Goal: Task Accomplishment & Management: Use online tool/utility

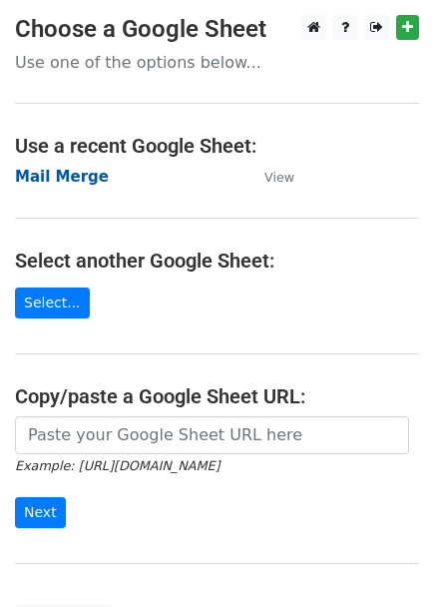
click at [59, 175] on strong "Mail Merge" at bounding box center [62, 177] width 94 height 18
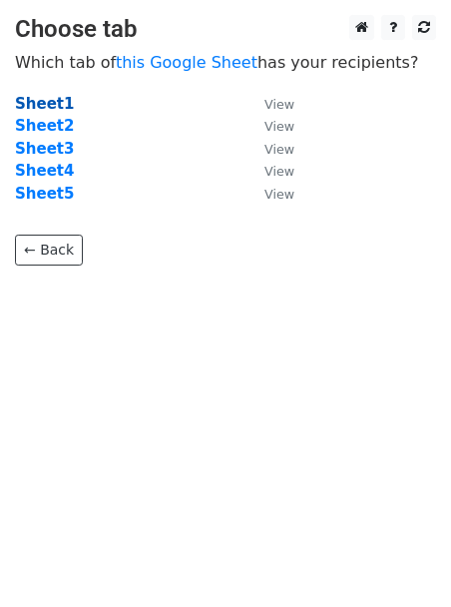
click at [31, 109] on strong "Sheet1" at bounding box center [44, 104] width 59 height 18
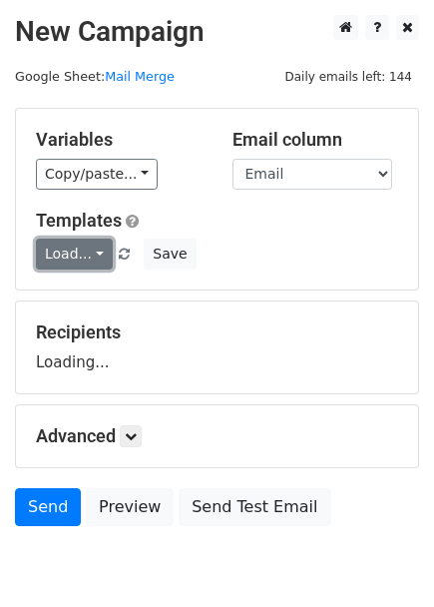
click at [76, 258] on link "Load..." at bounding box center [74, 254] width 77 height 31
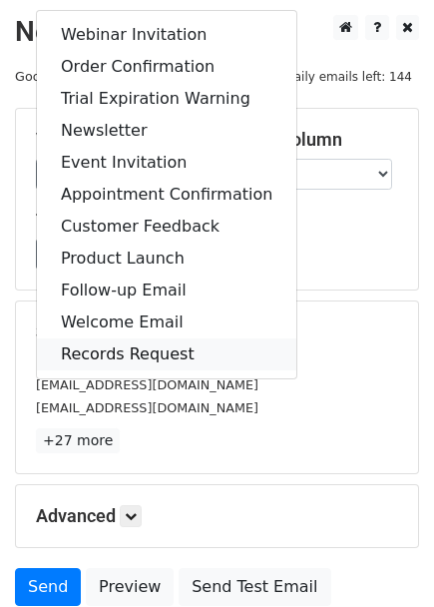
click at [101, 354] on link "Records Request" at bounding box center [167, 354] width 260 height 32
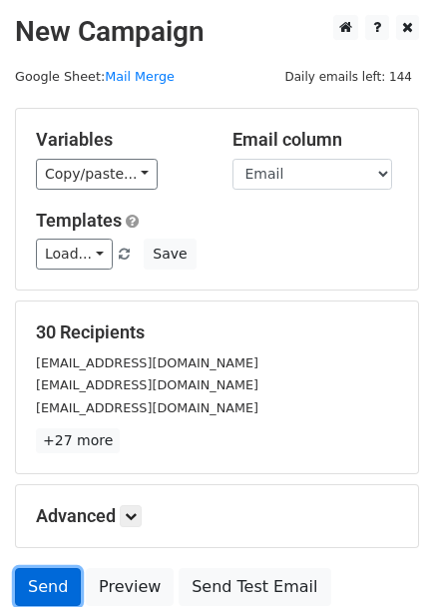
click at [47, 597] on link "Send" at bounding box center [48, 587] width 66 height 38
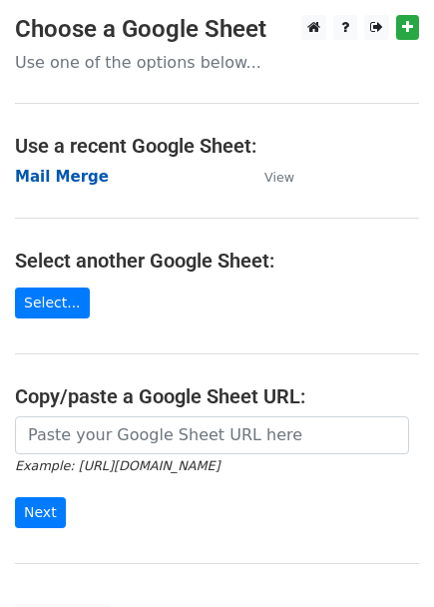
click at [84, 168] on strong "Mail Merge" at bounding box center [62, 177] width 94 height 18
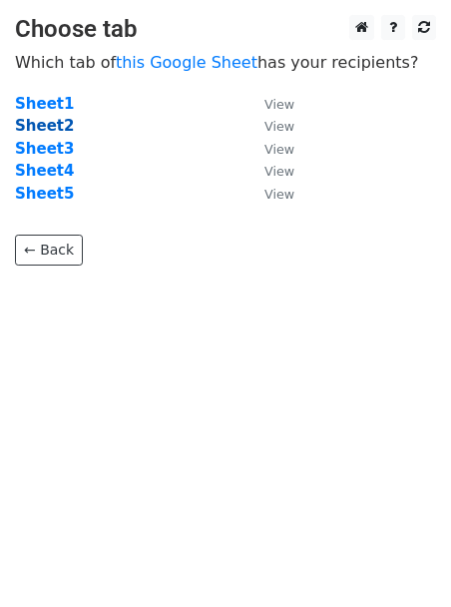
click at [43, 130] on strong "Sheet2" at bounding box center [44, 126] width 59 height 18
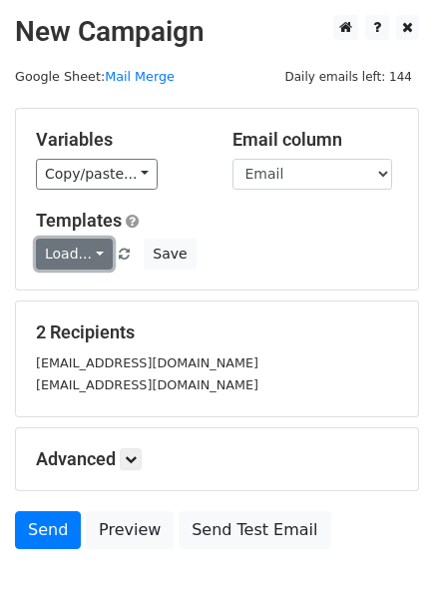
click at [81, 257] on link "Load..." at bounding box center [74, 254] width 77 height 31
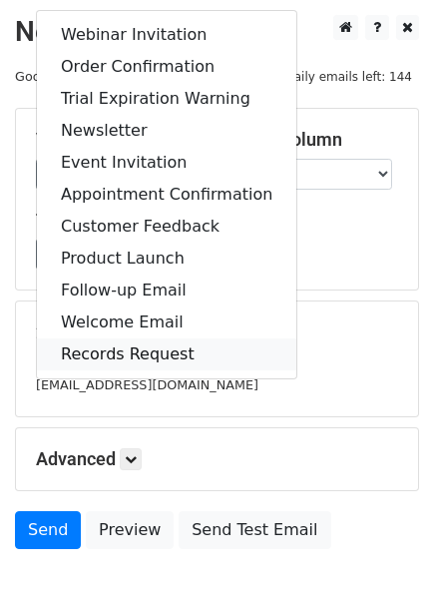
click at [128, 351] on link "Records Request" at bounding box center [167, 354] width 260 height 32
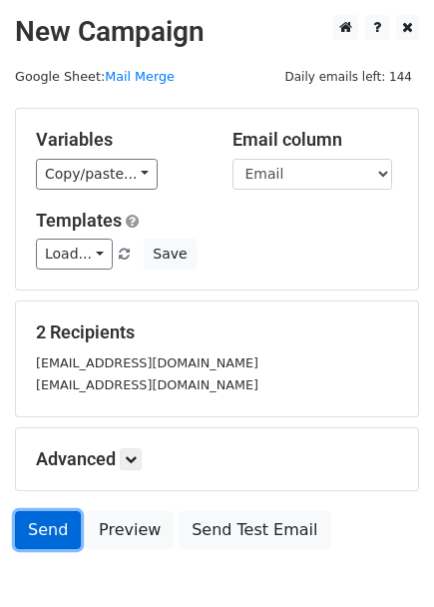
click at [44, 534] on link "Send" at bounding box center [48, 530] width 66 height 38
